Goal: Task Accomplishment & Management: Use online tool/utility

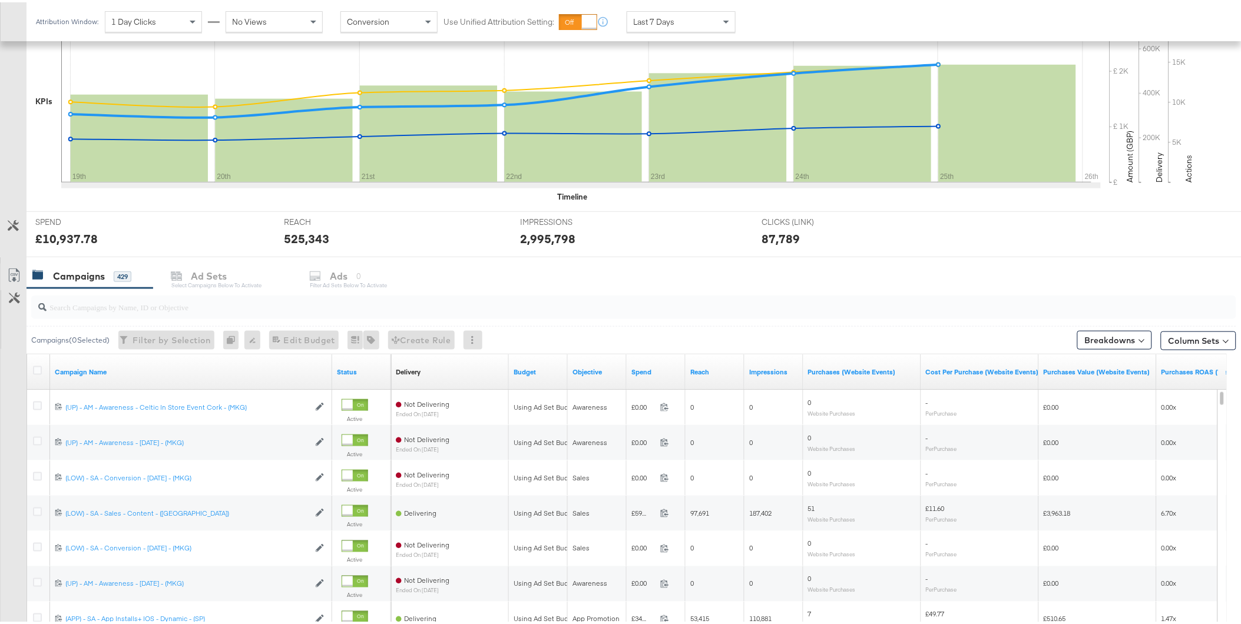
scroll to position [411, 0]
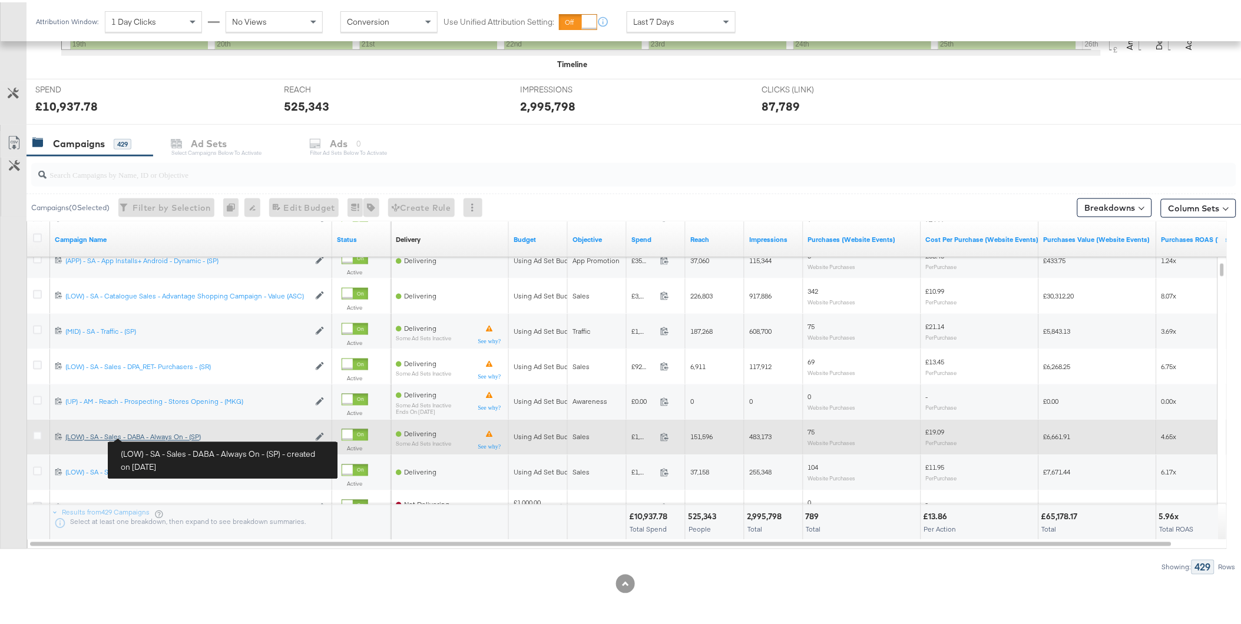
click at [152, 435] on div "(LOW) - SA - Sales - DABA - Always On - (SP) (LOW) - SA - Sales - DABA - Always…" at bounding box center [187, 435] width 244 height 9
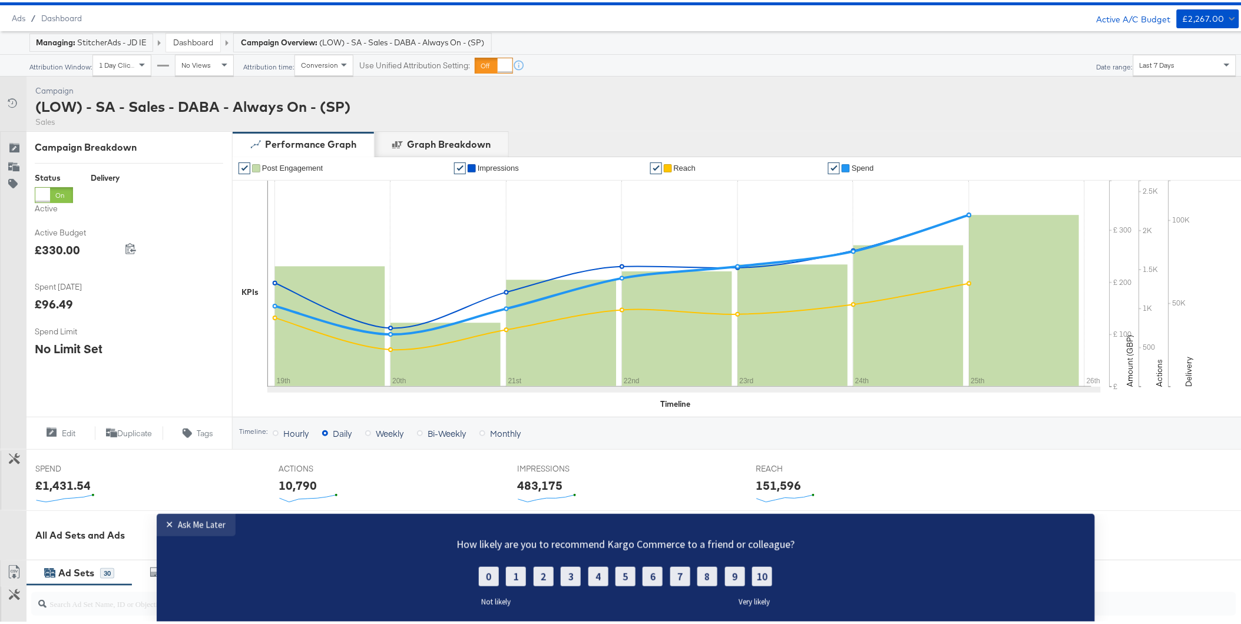
scroll to position [479, 0]
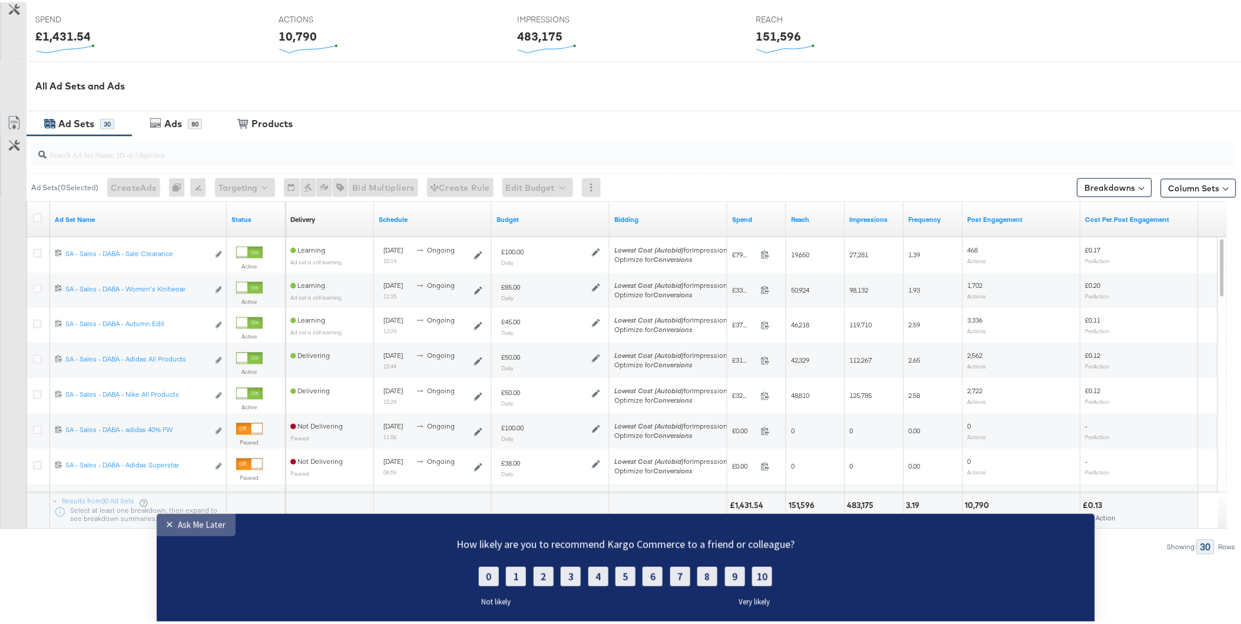
click at [191, 450] on div "Ask Me Later" at bounding box center [202, 524] width 48 height 11
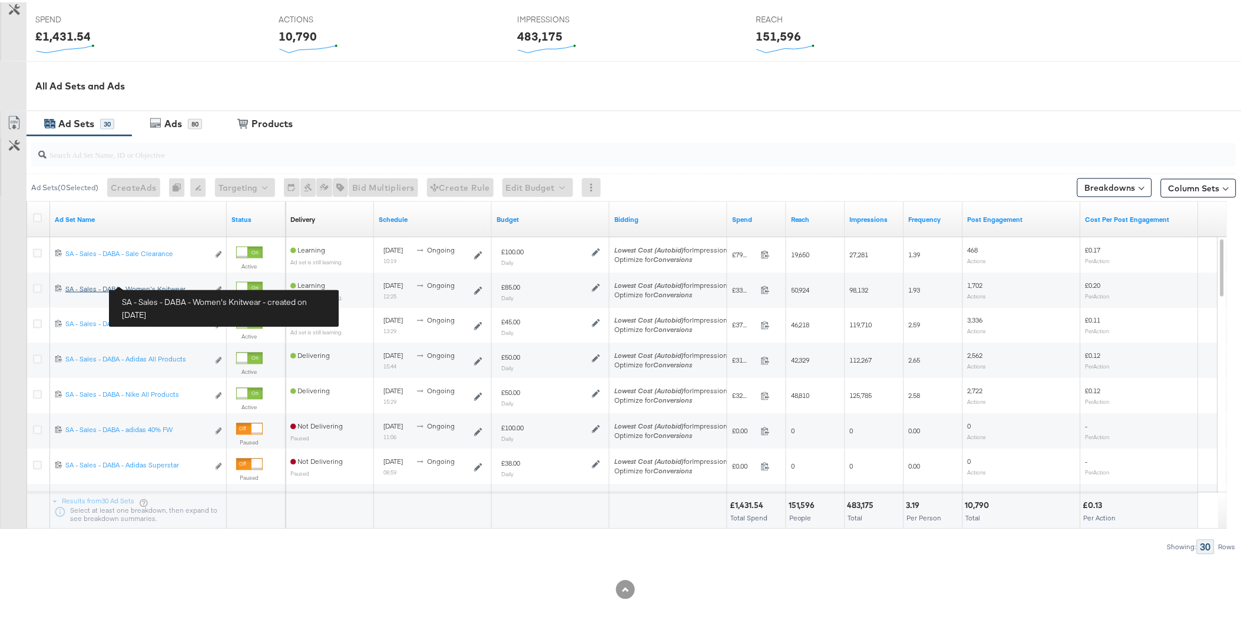
drag, startPoint x: 152, startPoint y: 283, endPoint x: 355, endPoint y: 10, distance: 340.6
click at [152, 283] on div "SA - Sales - DABA - Women's Knitwear SA - Sales - DABA - Women's Knitwear" at bounding box center [136, 286] width 143 height 9
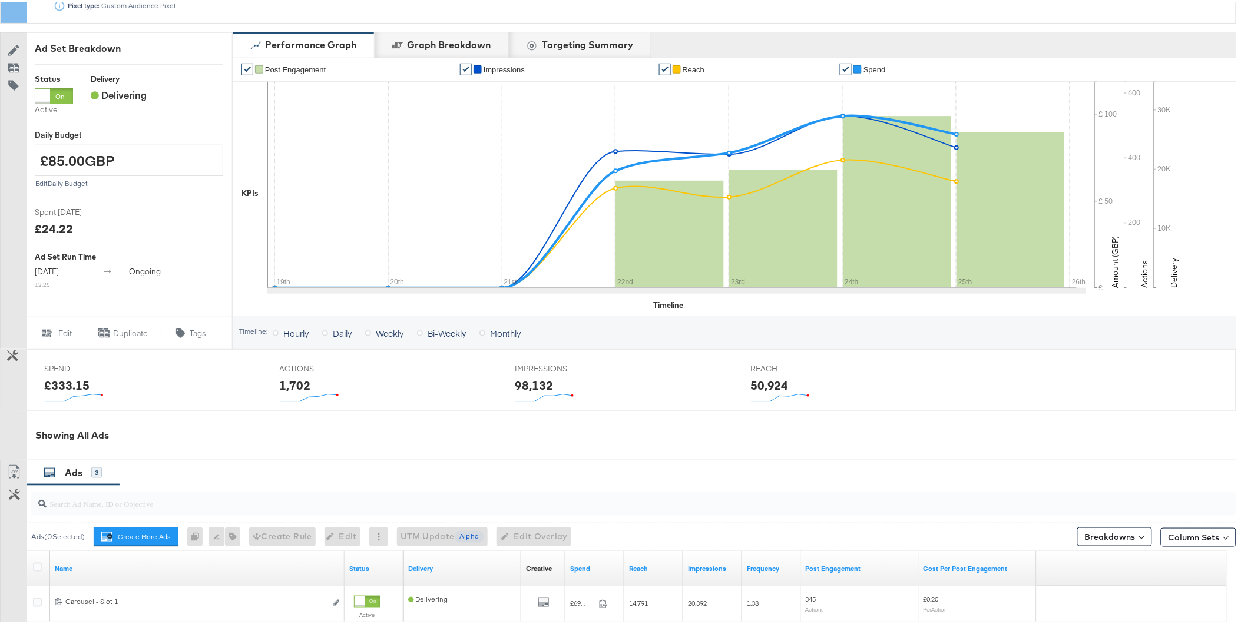
scroll to position [327, 0]
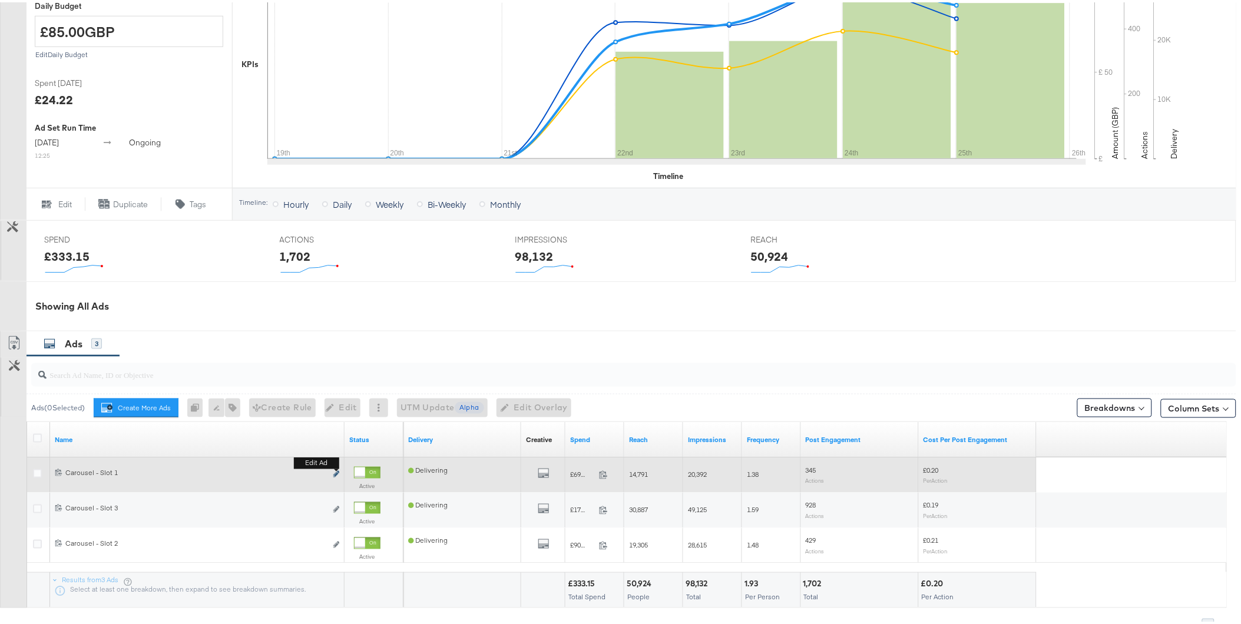
click at [336, 450] on icon "link" at bounding box center [336, 472] width 6 height 6
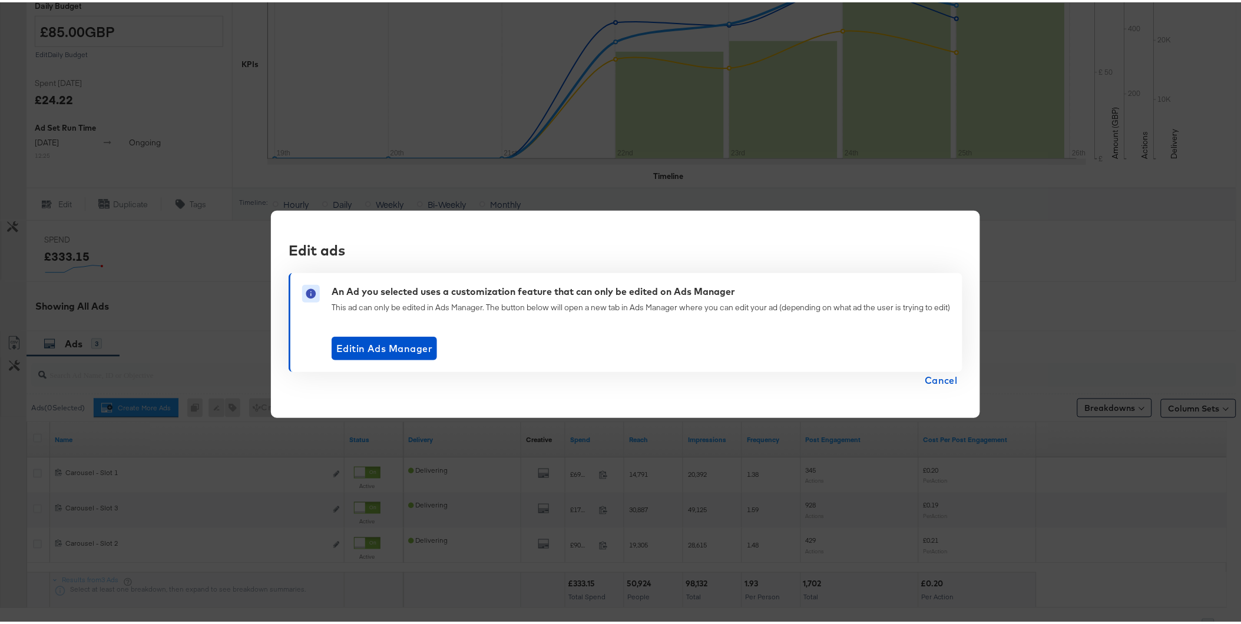
click at [684, 375] on span "Cancel" at bounding box center [941, 378] width 33 height 16
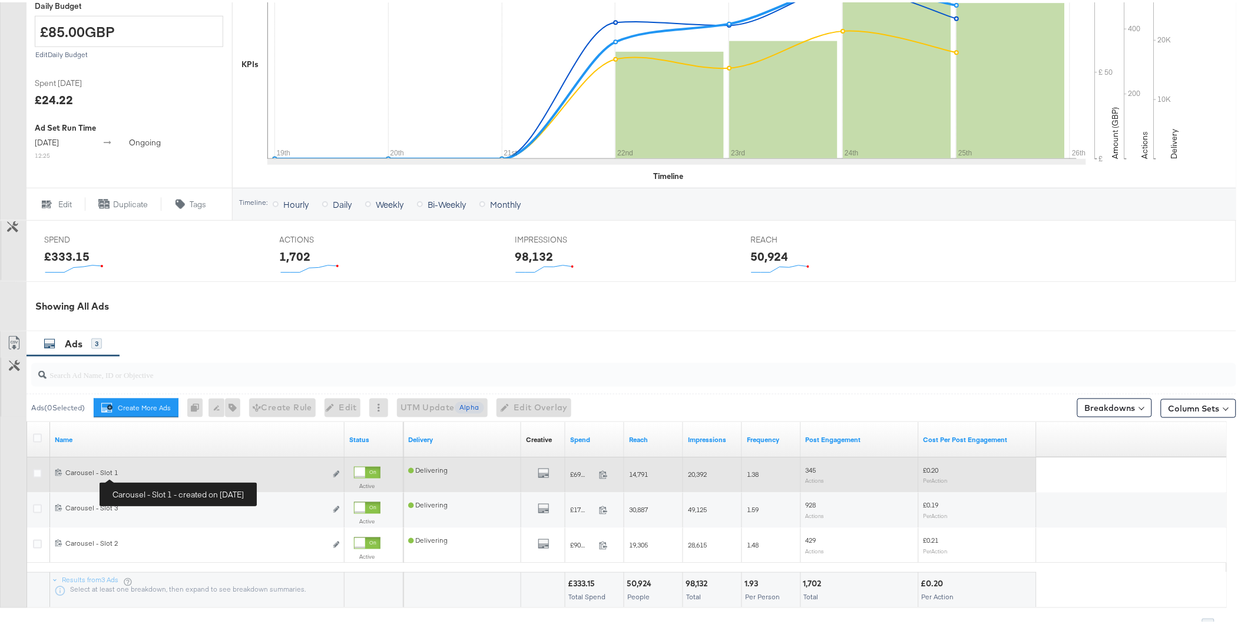
click at [121, 450] on div "Carousel - Slot 1 Carousel - Slot 1" at bounding box center [195, 470] width 261 height 9
click at [332, 450] on div "Edit ad" at bounding box center [333, 472] width 14 height 12
click at [337, 450] on icon "link" at bounding box center [336, 472] width 6 height 6
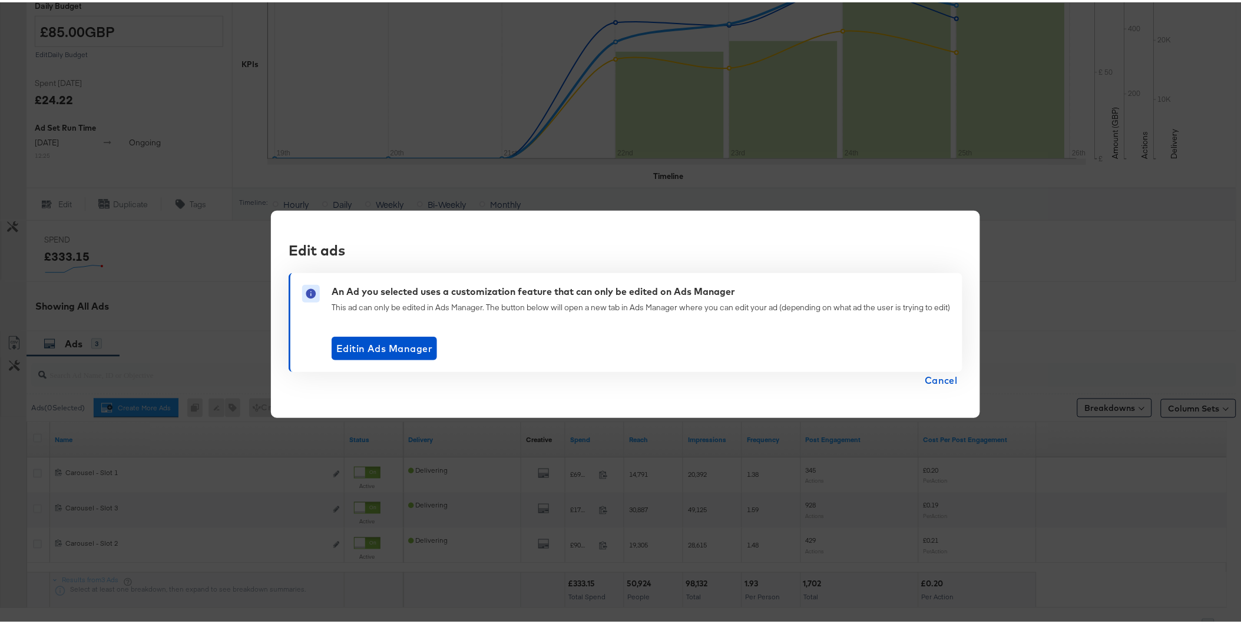
click at [684, 379] on span "Cancel" at bounding box center [941, 378] width 33 height 16
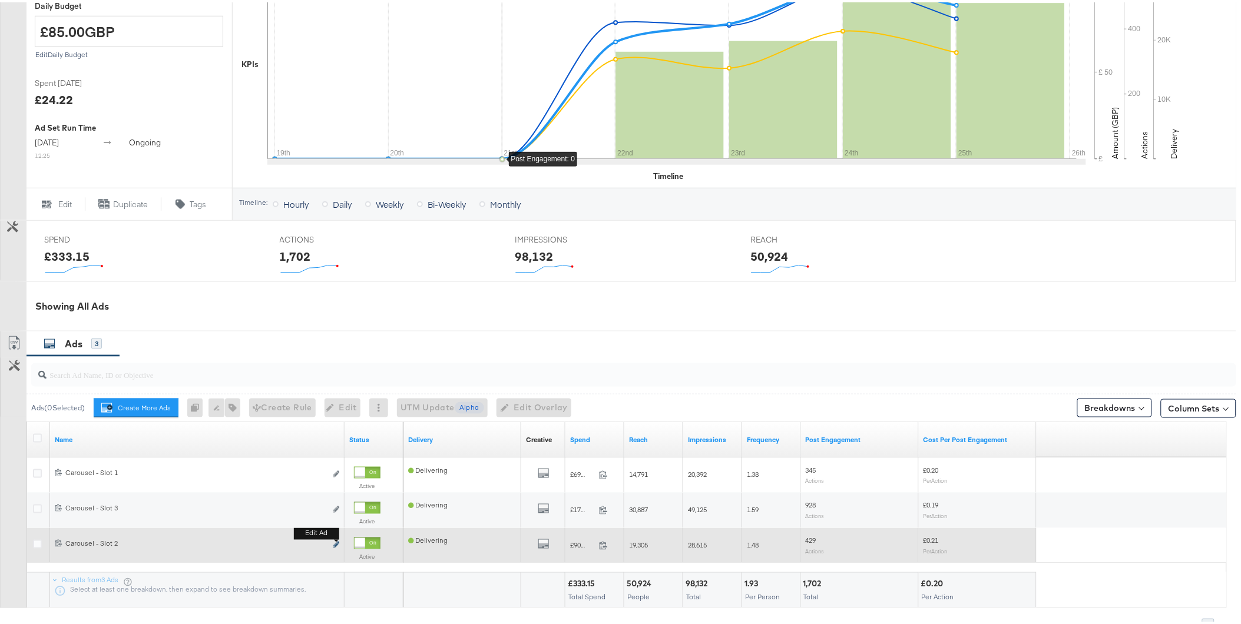
click at [337, 450] on icon "link" at bounding box center [336, 543] width 6 height 6
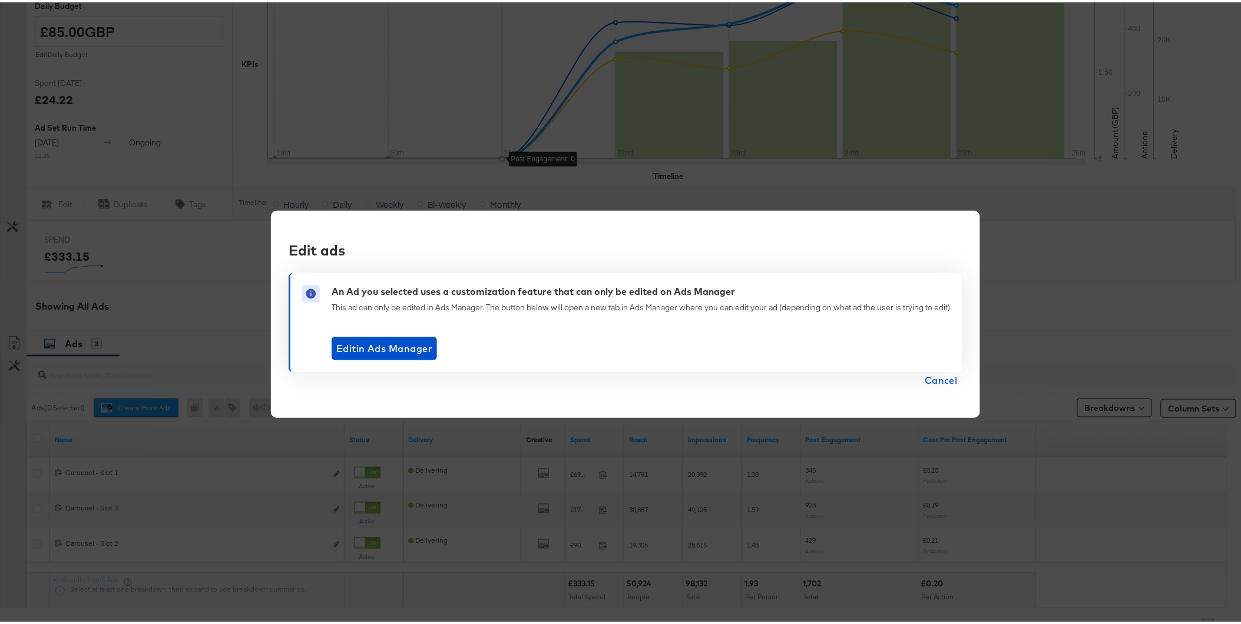
click at [684, 379] on span "Cancel" at bounding box center [941, 378] width 33 height 16
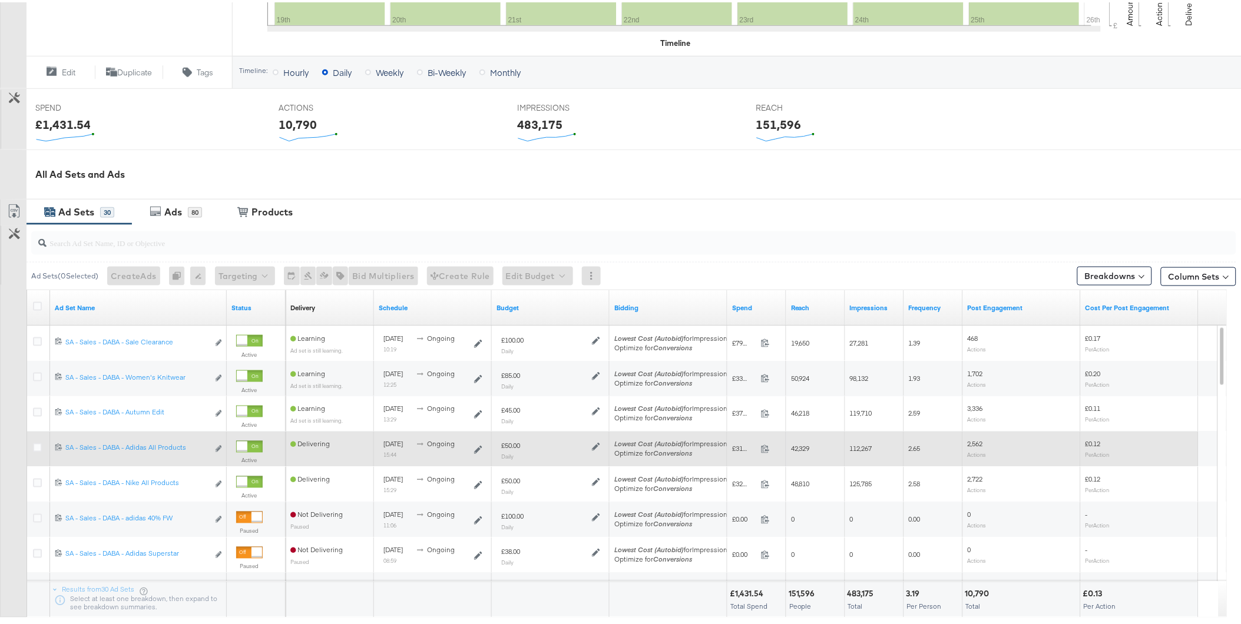
scroll to position [432, 0]
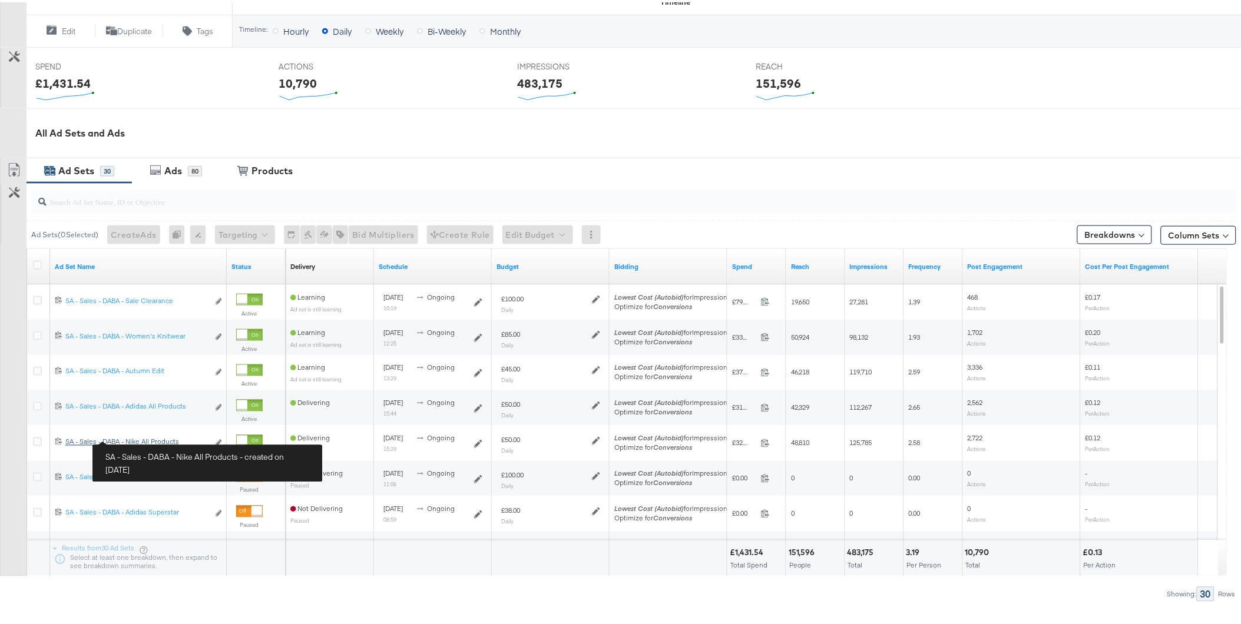
click at [152, 438] on div "SA - Sales - DABA - Nike All Products SA - Sales - DABA - Nike All Products" at bounding box center [136, 439] width 143 height 9
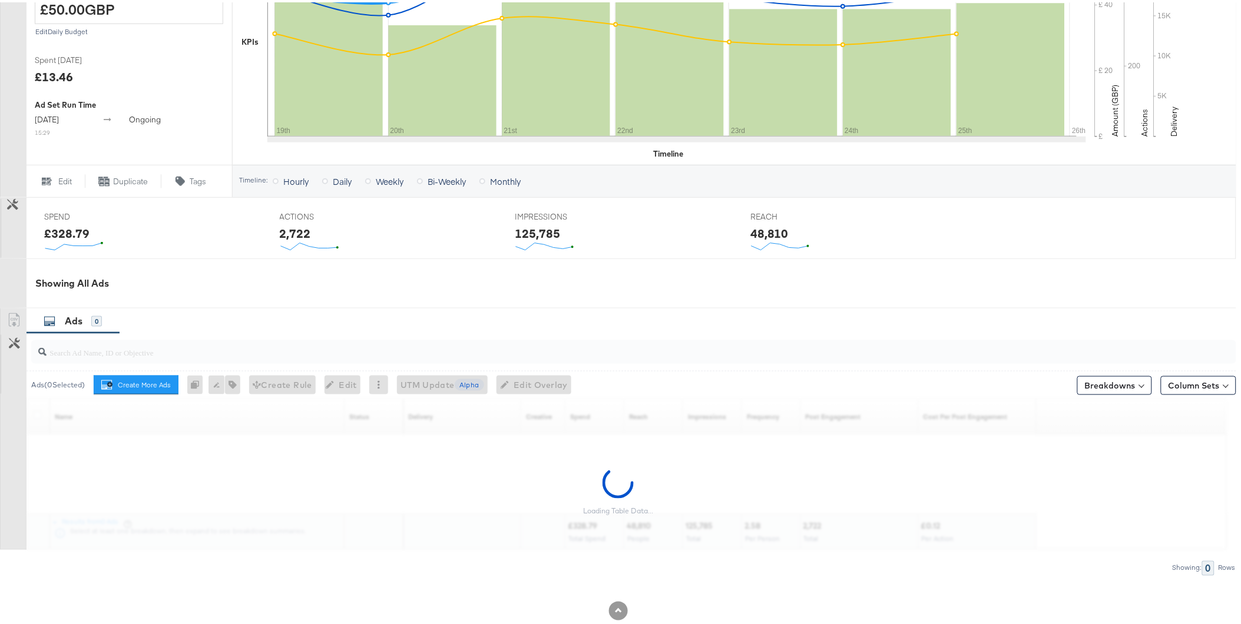
scroll to position [348, 0]
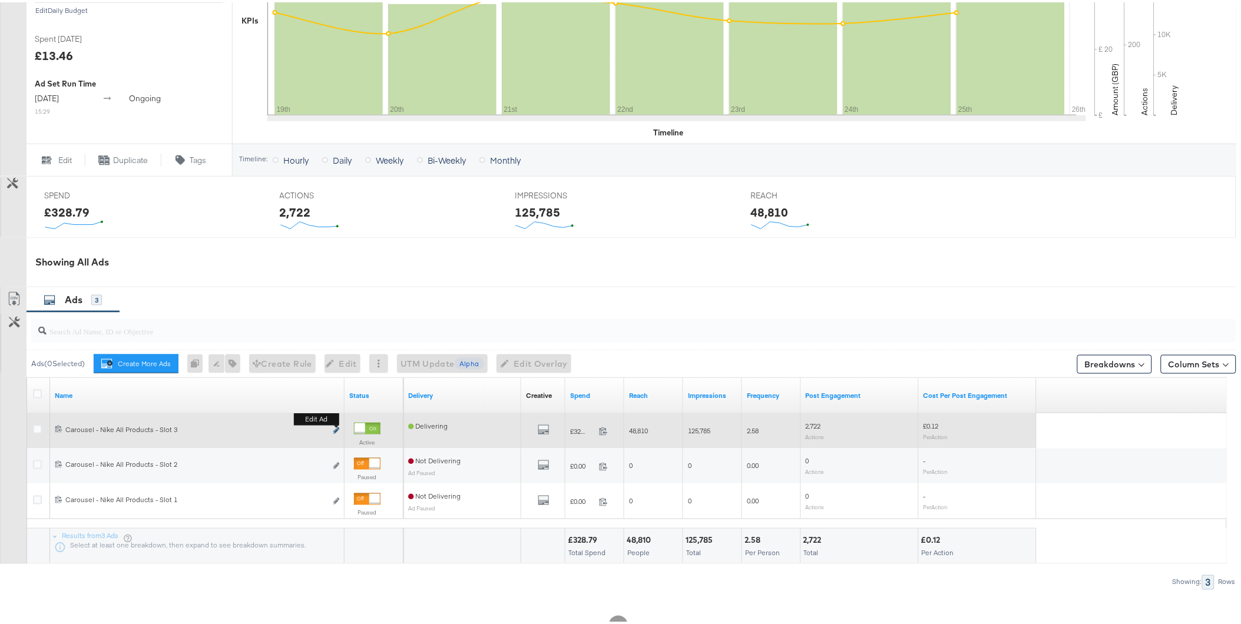
click at [337, 427] on icon "link" at bounding box center [336, 428] width 6 height 6
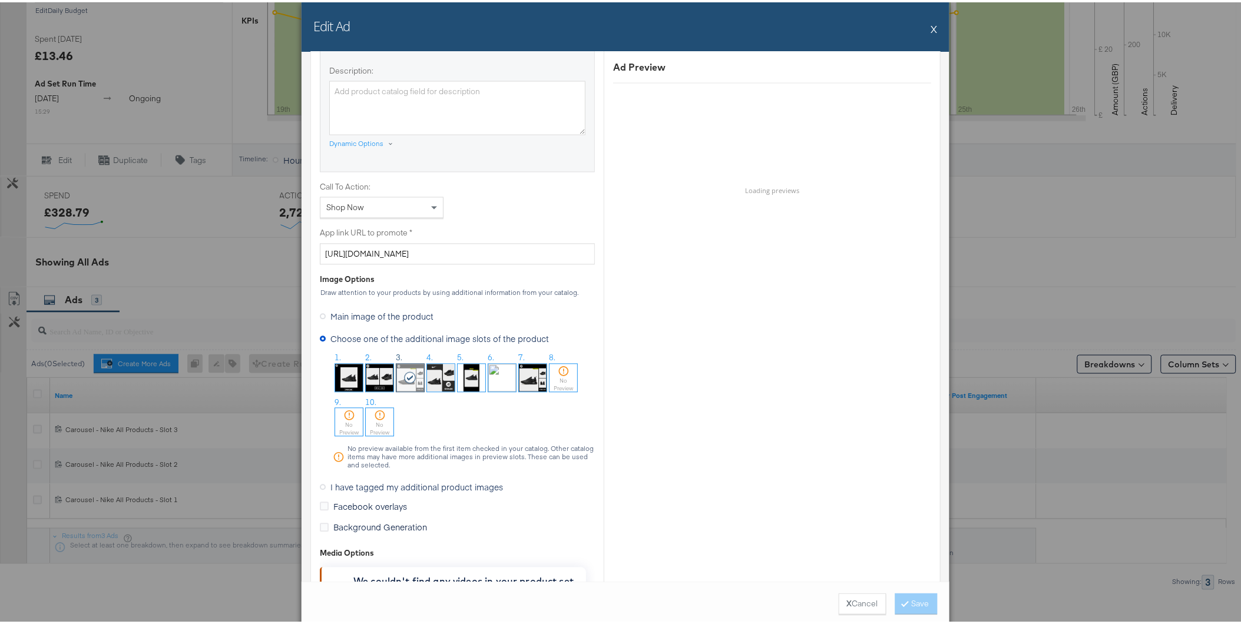
scroll to position [850, 0]
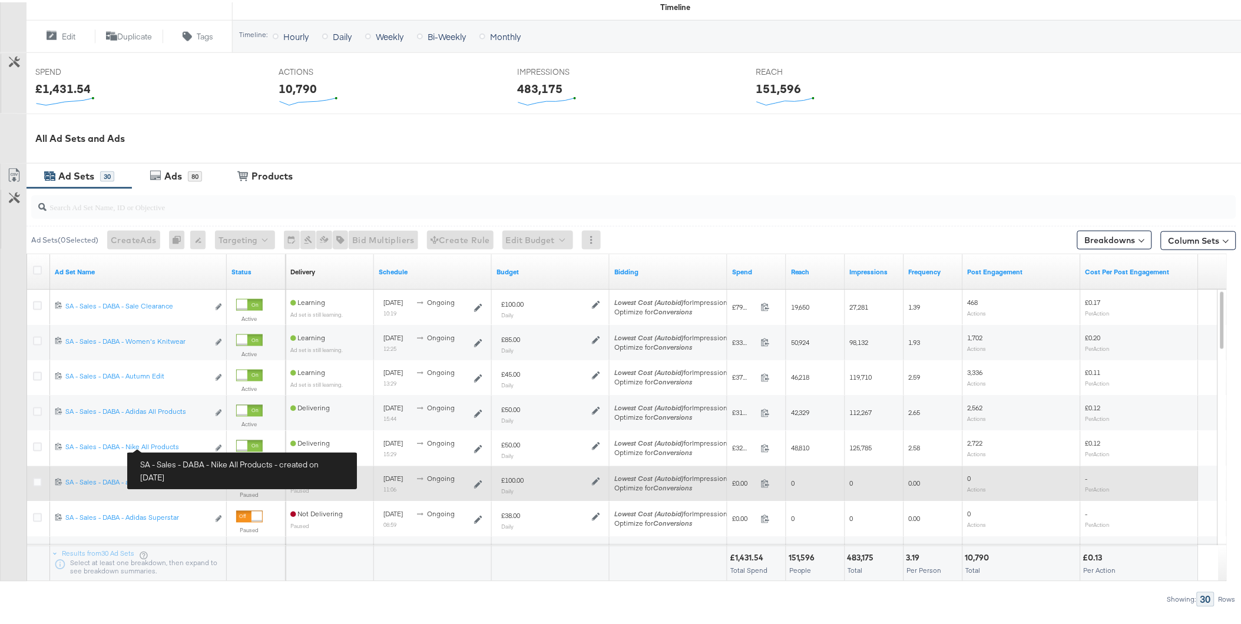
scroll to position [432, 0]
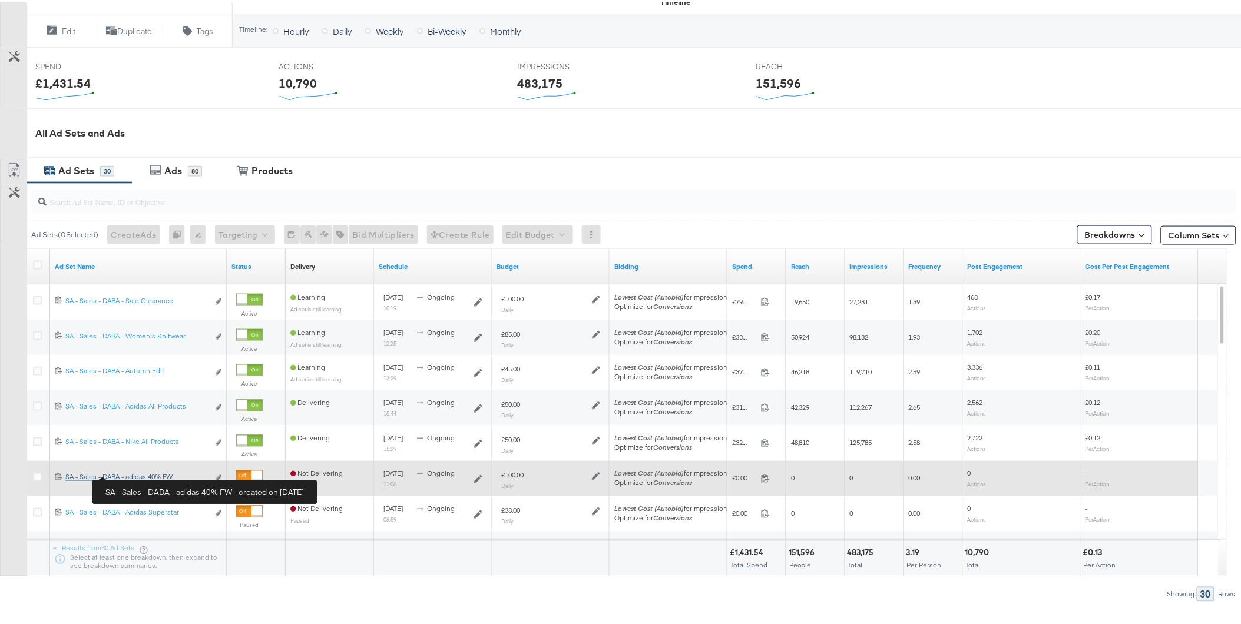
click at [157, 471] on div "SA - Sales - DABA - adidas 40% FW SA - Sales - DABA - adidas 40% FW" at bounding box center [136, 475] width 143 height 9
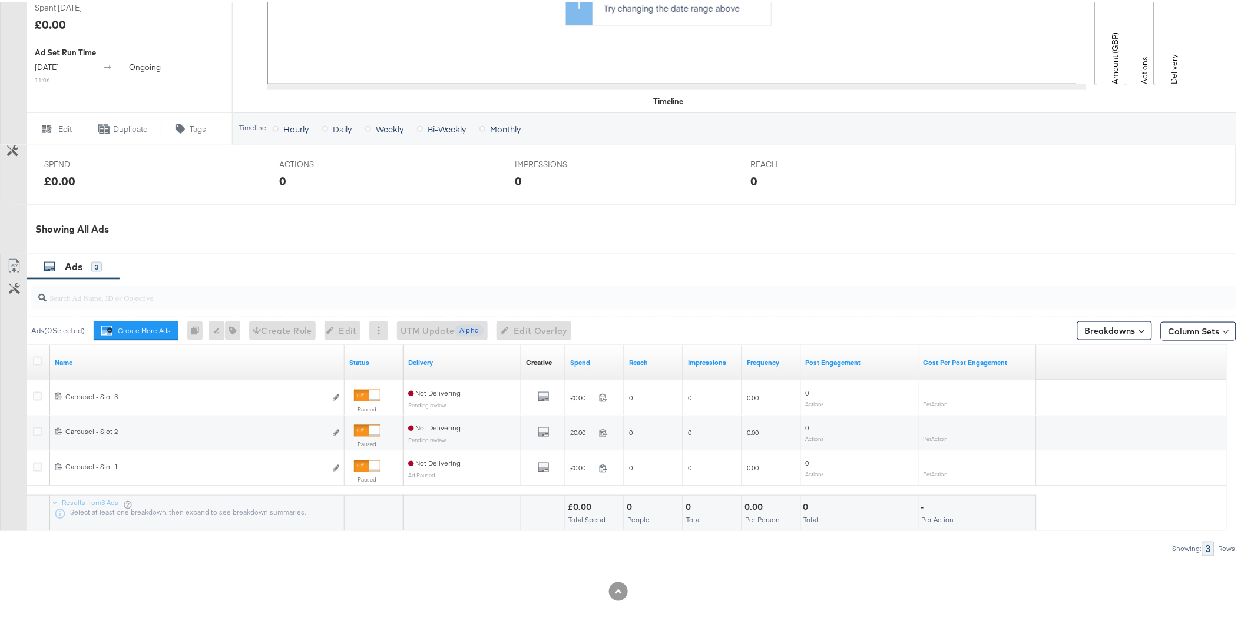
scroll to position [382, 0]
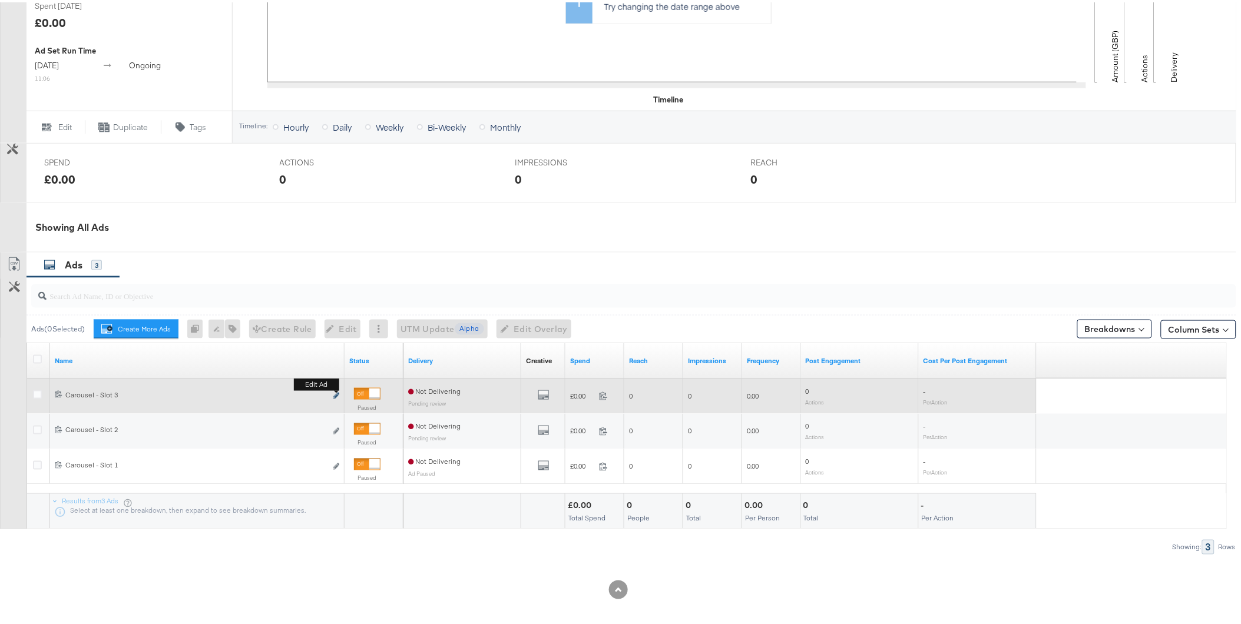
click at [335, 391] on icon "link" at bounding box center [336, 393] width 6 height 6
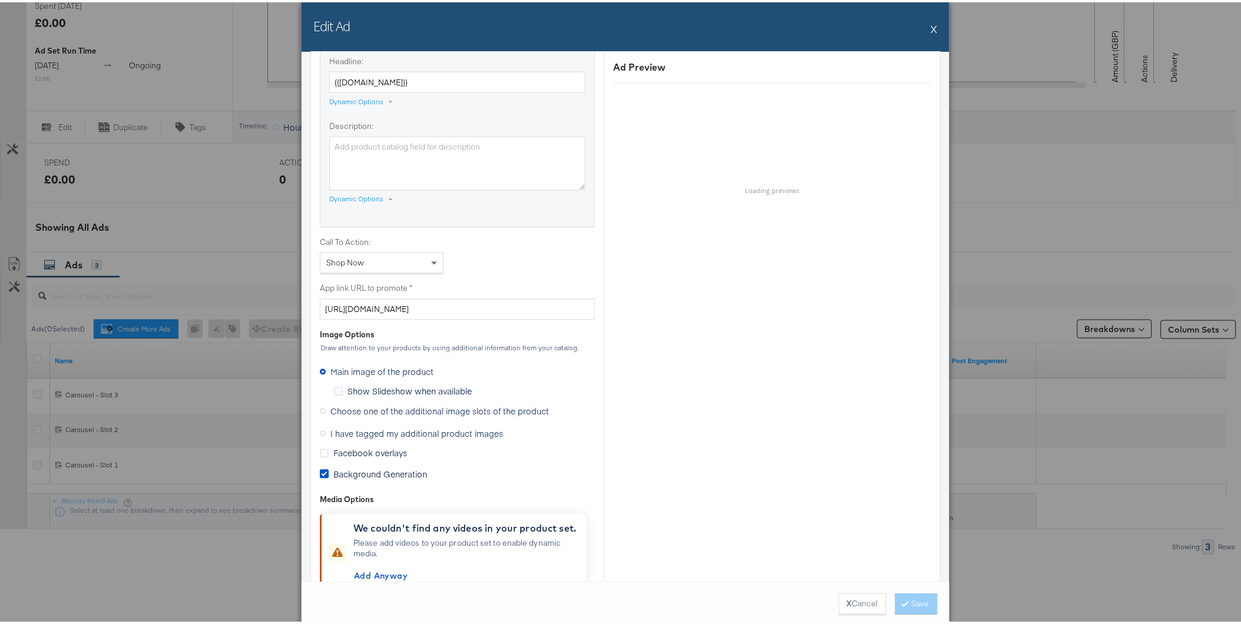
scroll to position [720, 0]
click at [362, 410] on span "Choose one of the additional image slots of the product" at bounding box center [439, 407] width 219 height 12
click at [0, 0] on input "Choose one of the additional image slots of the product" at bounding box center [0, 0] width 0 height 0
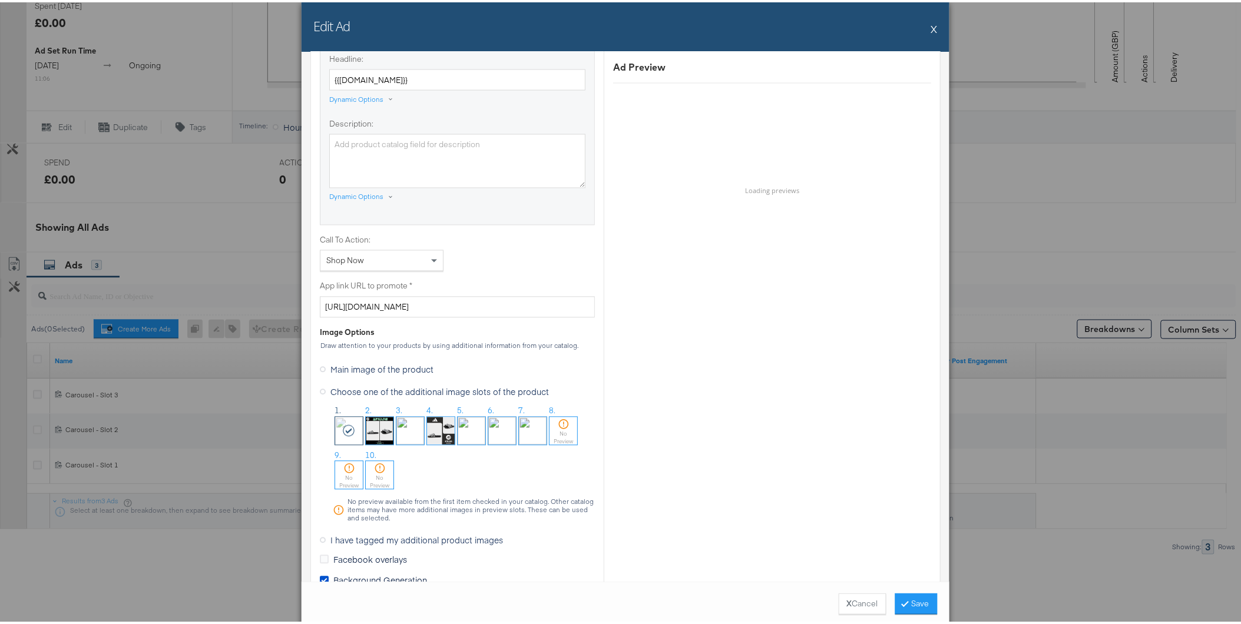
click at [411, 426] on img at bounding box center [410, 429] width 28 height 28
click at [909, 605] on button "Save" at bounding box center [916, 601] width 42 height 21
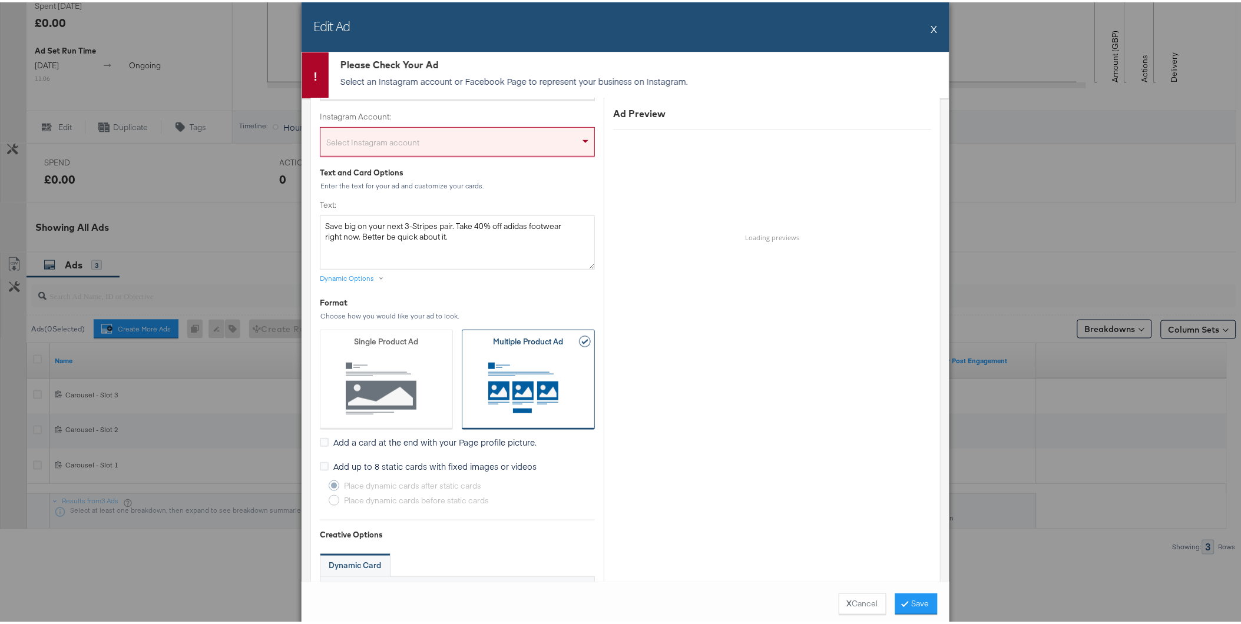
scroll to position [65, 0]
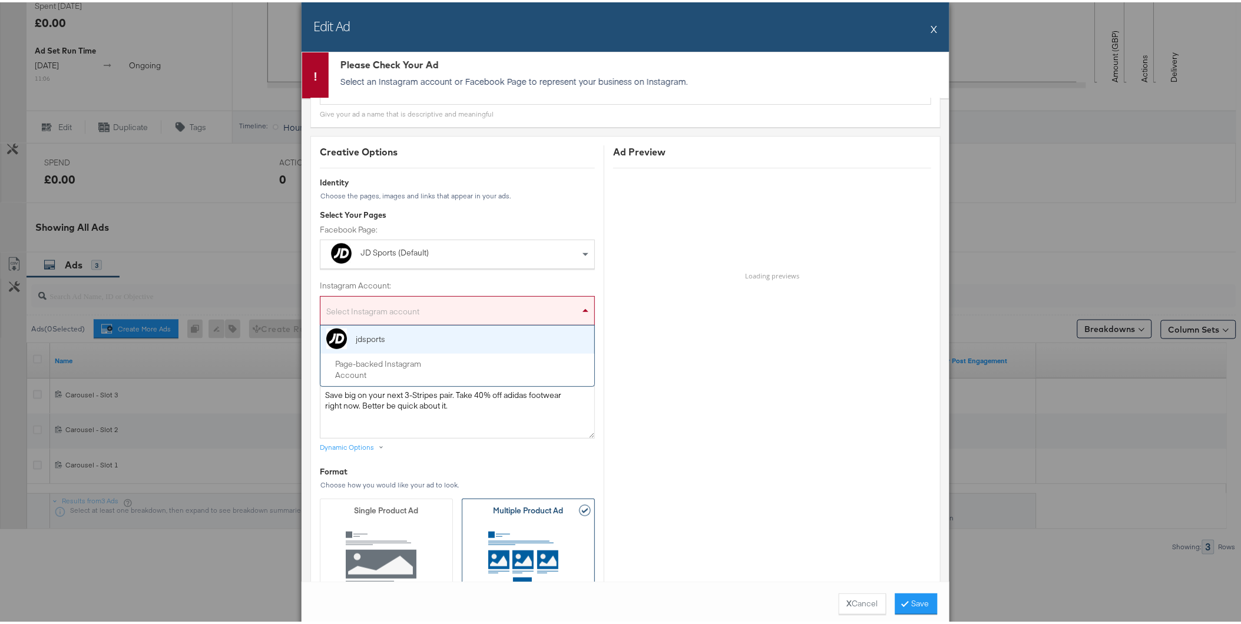
click at [419, 308] on div "Select Instagram account" at bounding box center [457, 311] width 274 height 24
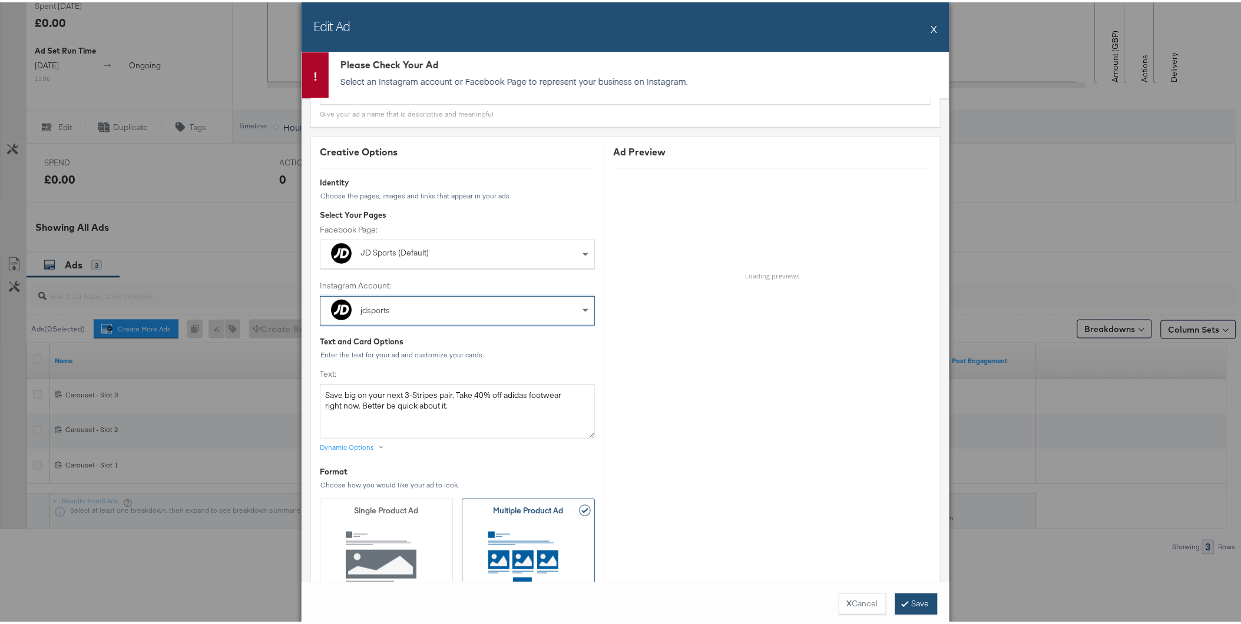
click at [909, 597] on button "Save" at bounding box center [916, 601] width 42 height 21
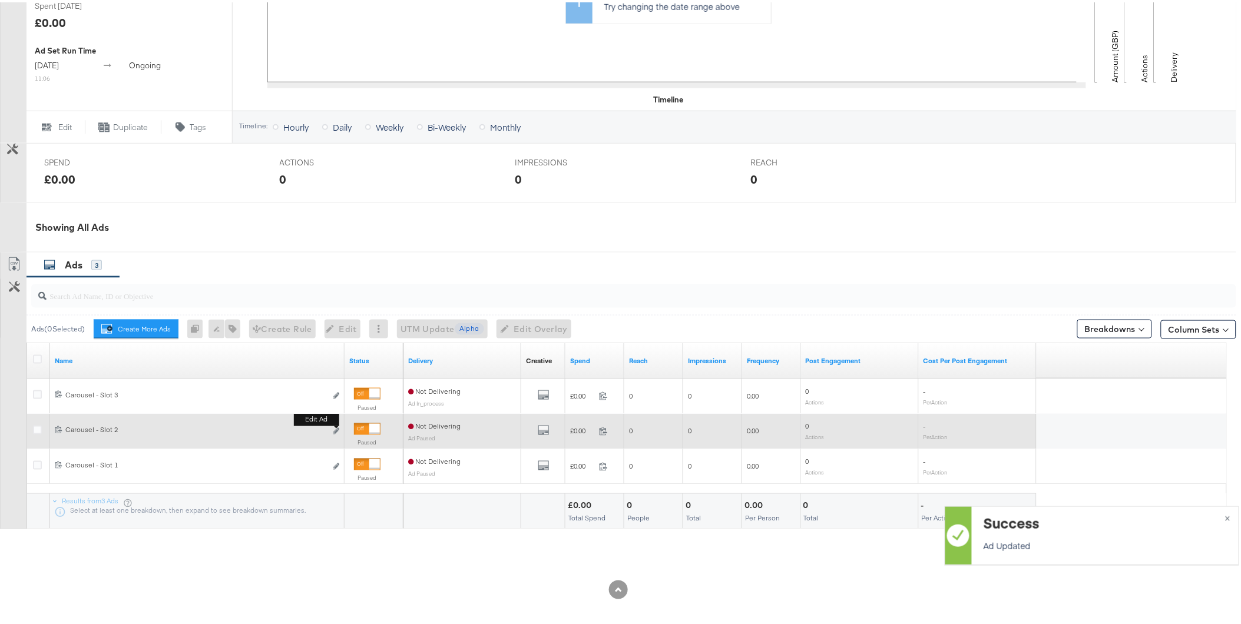
click at [337, 432] on button "Edit ad" at bounding box center [336, 429] width 7 height 12
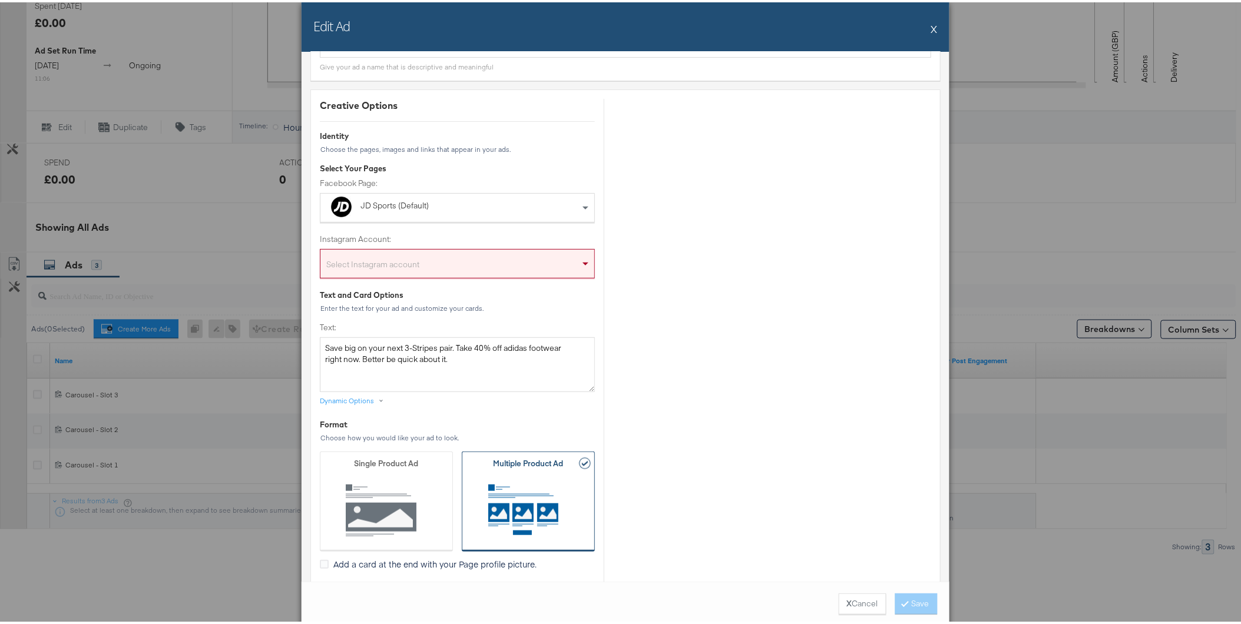
click at [429, 272] on div "Select Instagram account" at bounding box center [457, 264] width 274 height 24
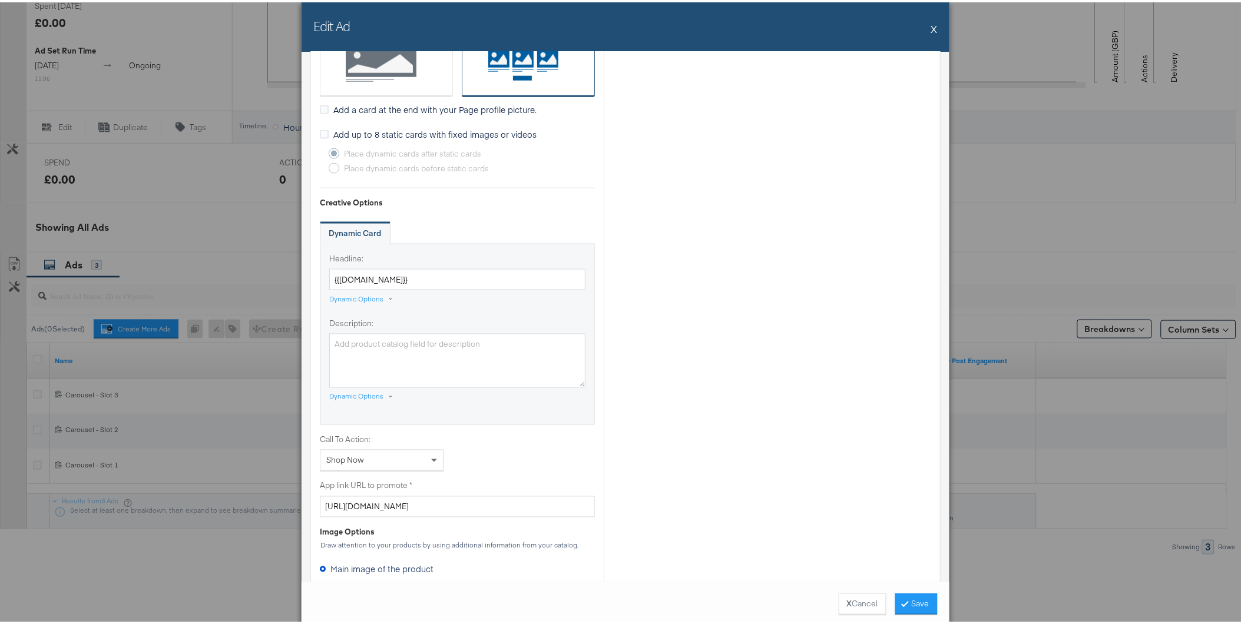
scroll to position [785, 0]
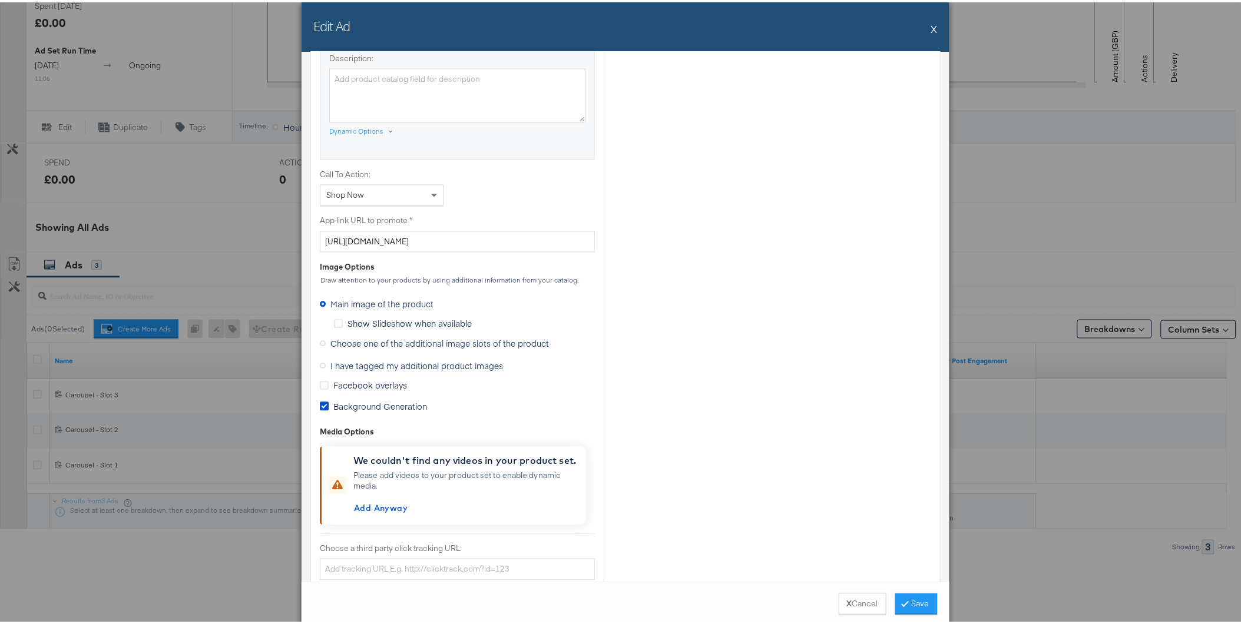
click at [368, 345] on span "Choose one of the additional image slots of the product" at bounding box center [439, 342] width 219 height 12
click at [0, 0] on input "Choose one of the additional image slots of the product" at bounding box center [0, 0] width 0 height 0
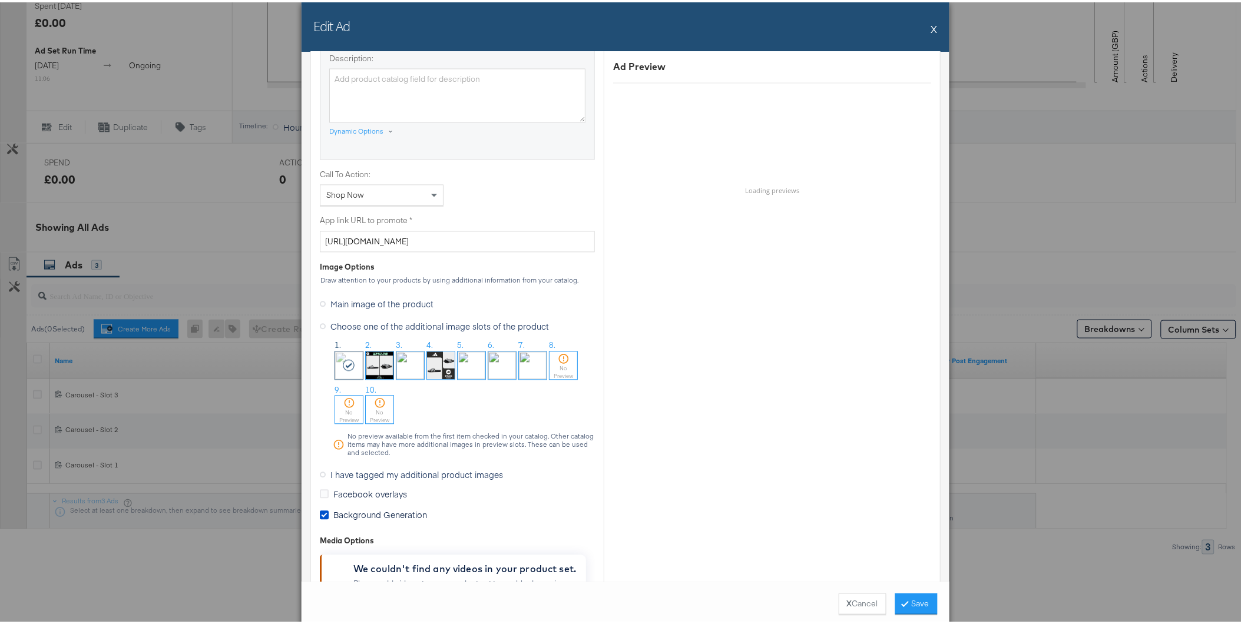
click at [370, 364] on img at bounding box center [380, 364] width 28 height 28
click at [918, 599] on button "Save" at bounding box center [916, 601] width 42 height 21
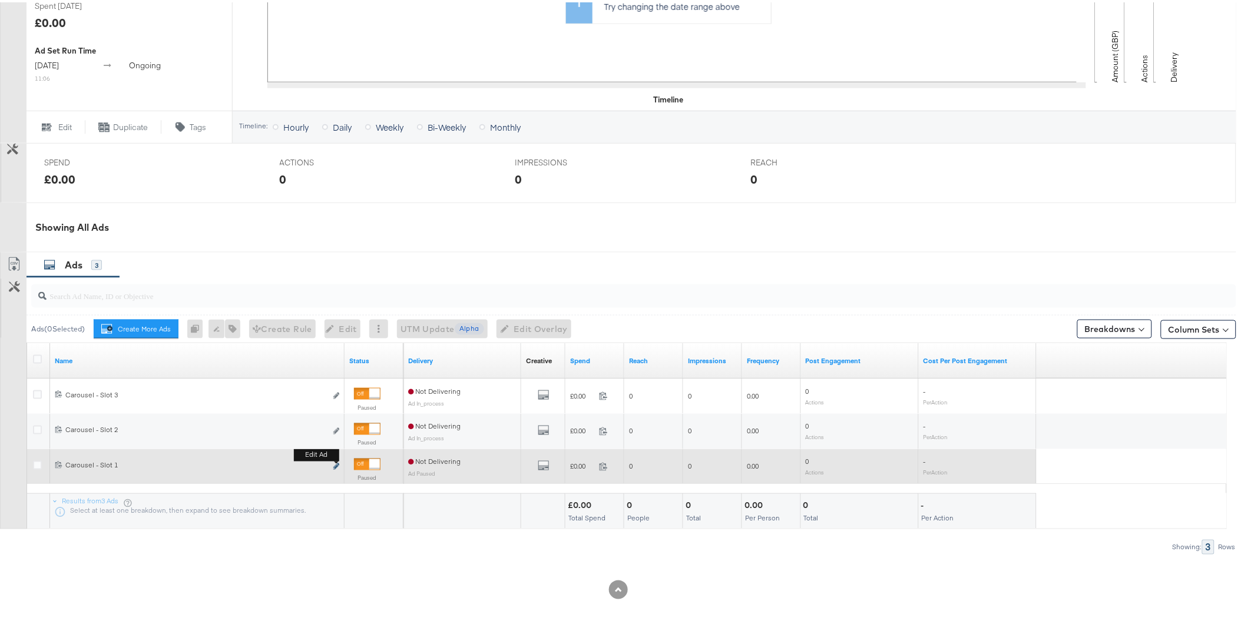
click at [338, 462] on icon "link" at bounding box center [336, 464] width 6 height 6
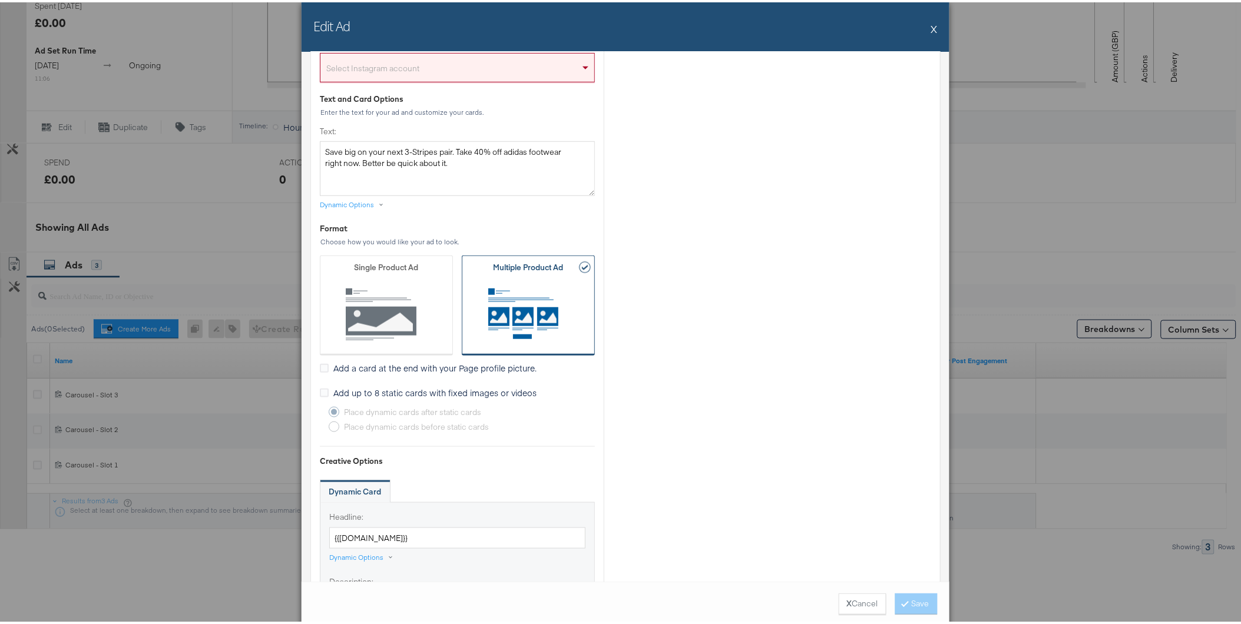
scroll to position [131, 0]
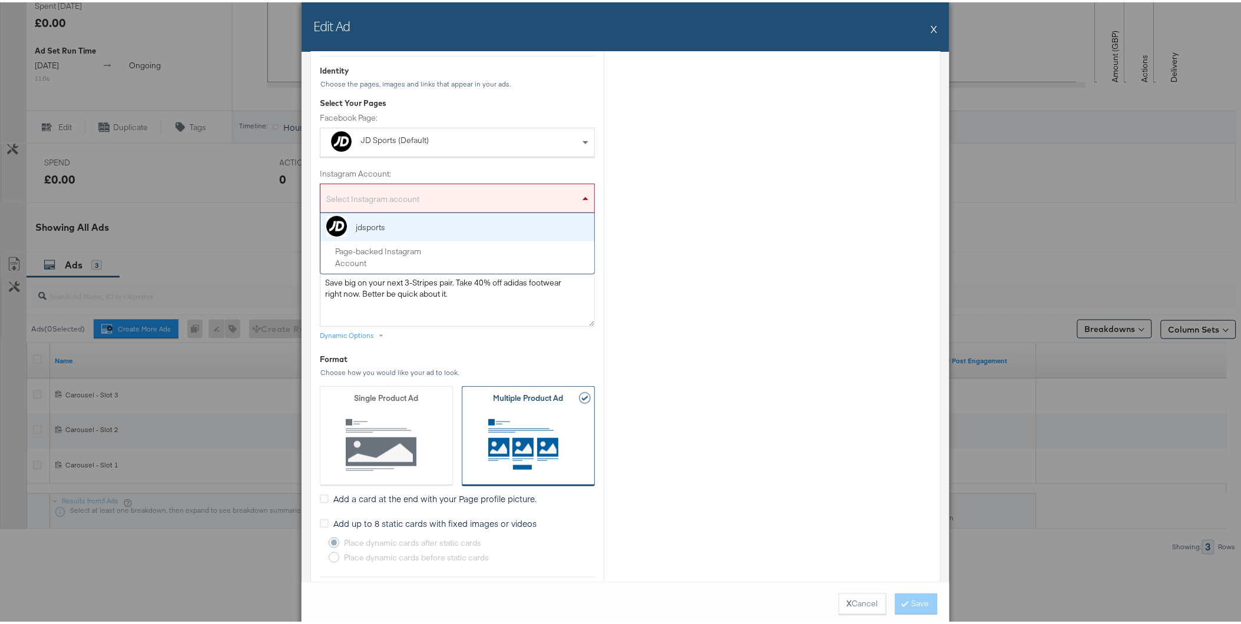
click at [390, 199] on div "Select Instagram account" at bounding box center [457, 199] width 274 height 24
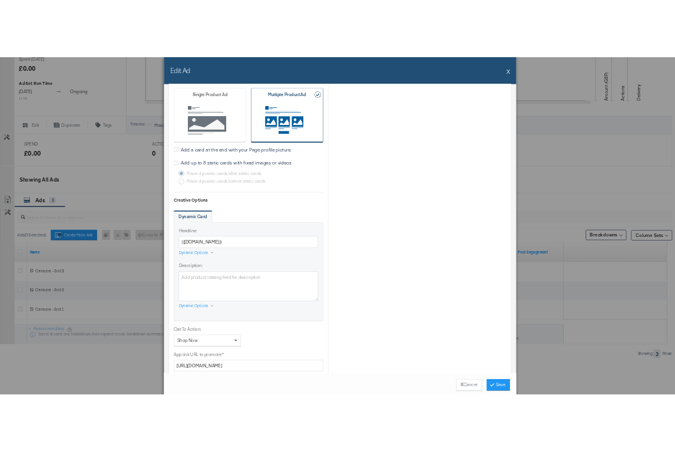
scroll to position [720, 0]
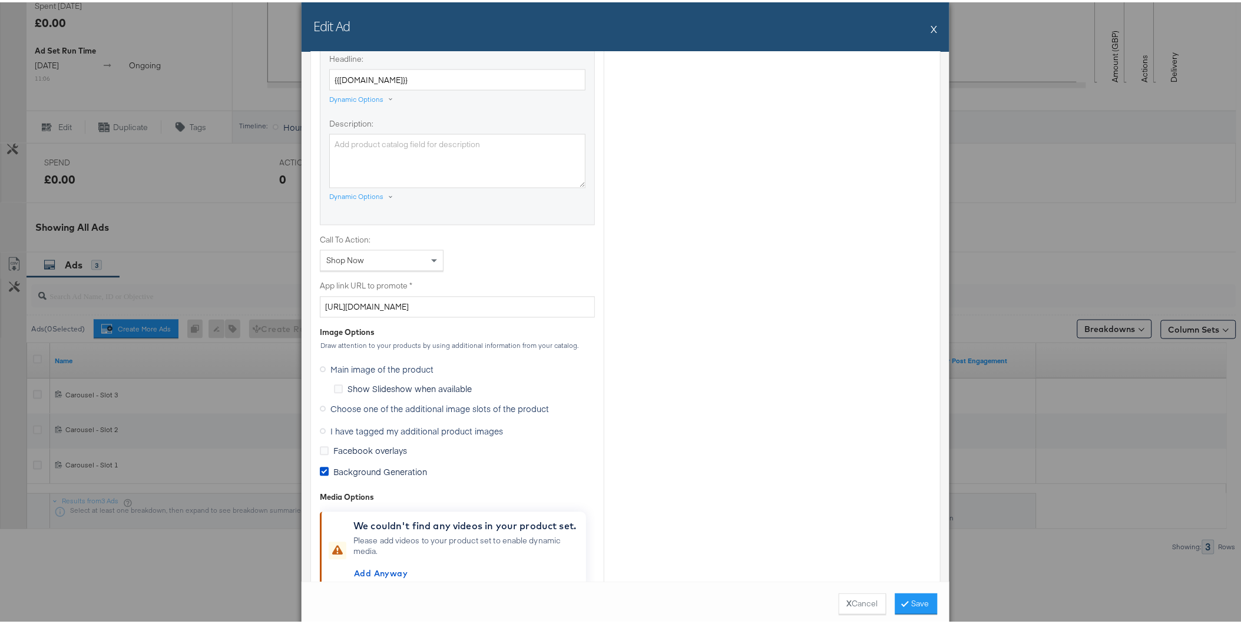
click at [359, 409] on span "Choose one of the additional image slots of the product" at bounding box center [439, 407] width 219 height 12
click at [0, 0] on input "Choose one of the additional image slots of the product" at bounding box center [0, 0] width 0 height 0
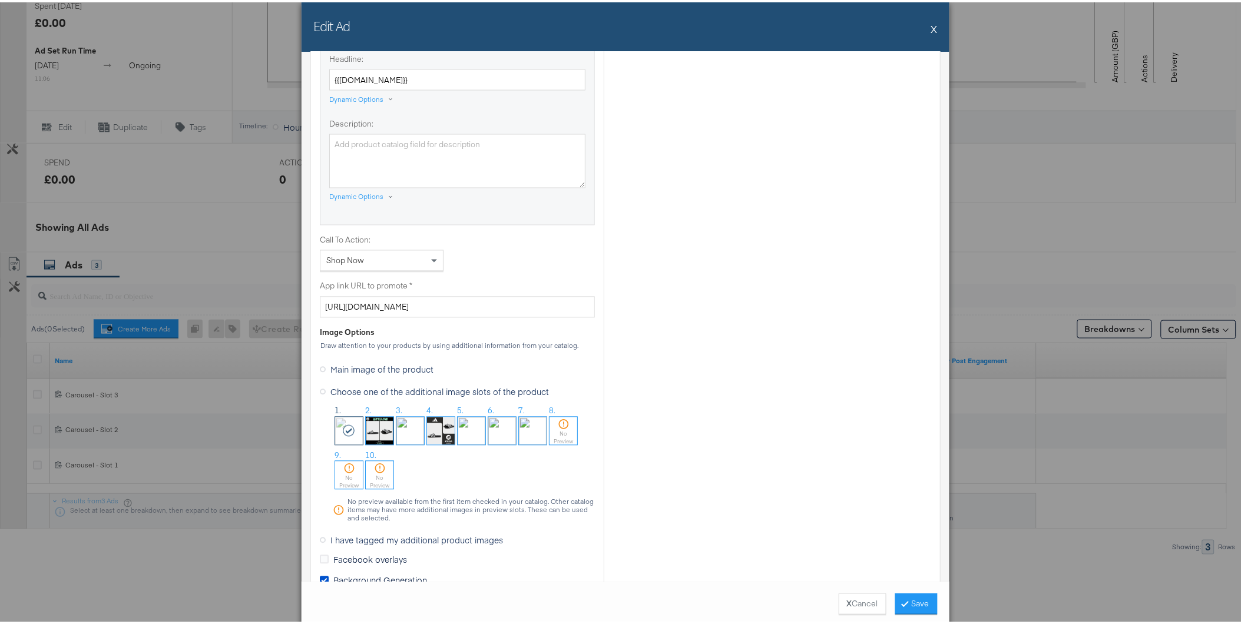
click at [346, 426] on icon at bounding box center [349, 429] width 13 height 12
click at [344, 426] on icon at bounding box center [349, 429] width 13 height 12
click at [931, 610] on button "Save" at bounding box center [916, 601] width 42 height 21
